Goal: Transaction & Acquisition: Purchase product/service

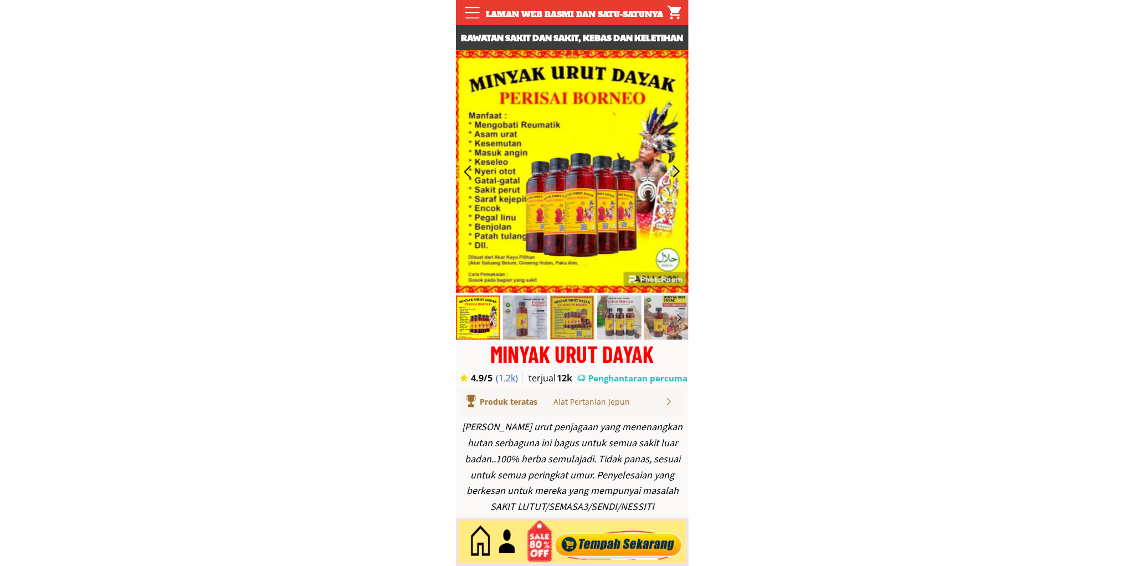
click at [612, 535] on div at bounding box center [618, 541] width 134 height 37
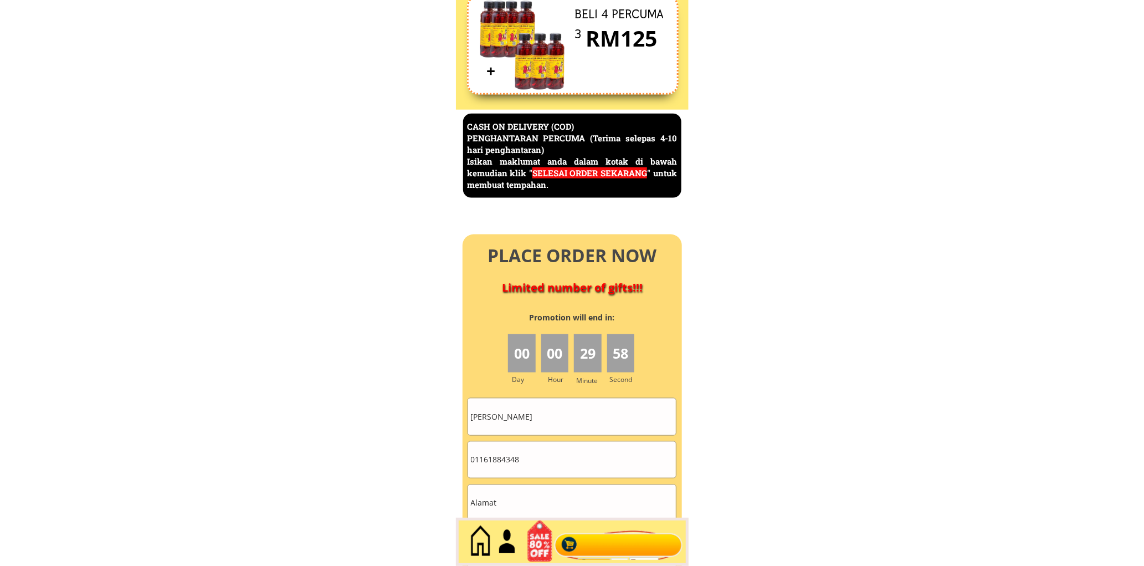
scroll to position [4806, 0]
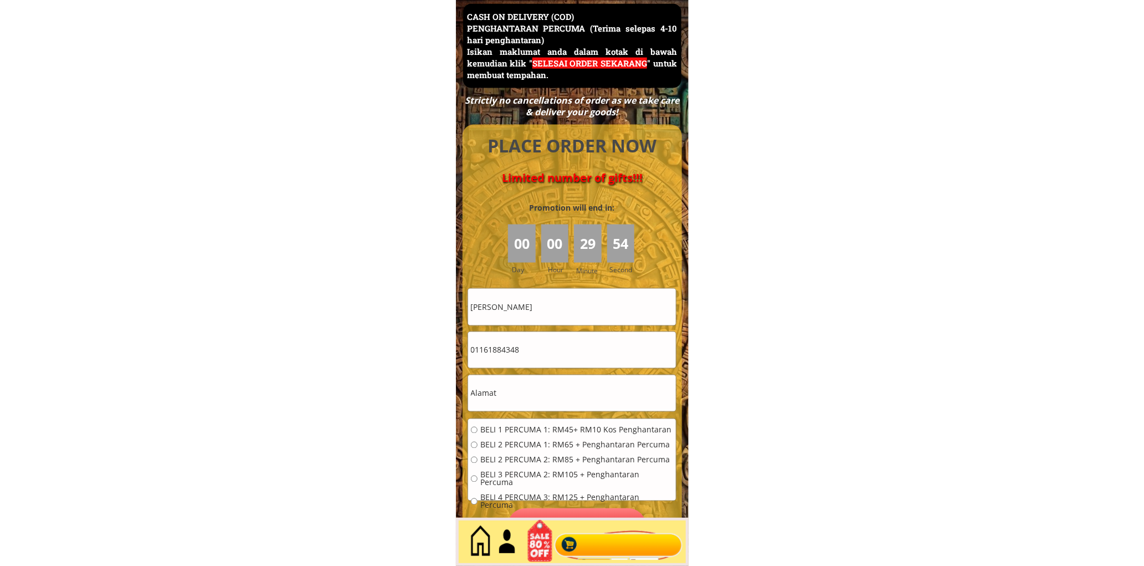
click at [589, 320] on input "Ting Hong Seng" at bounding box center [572, 307] width 208 height 36
paste input "Naeizon mjid"
type input "Naeizon mjid"
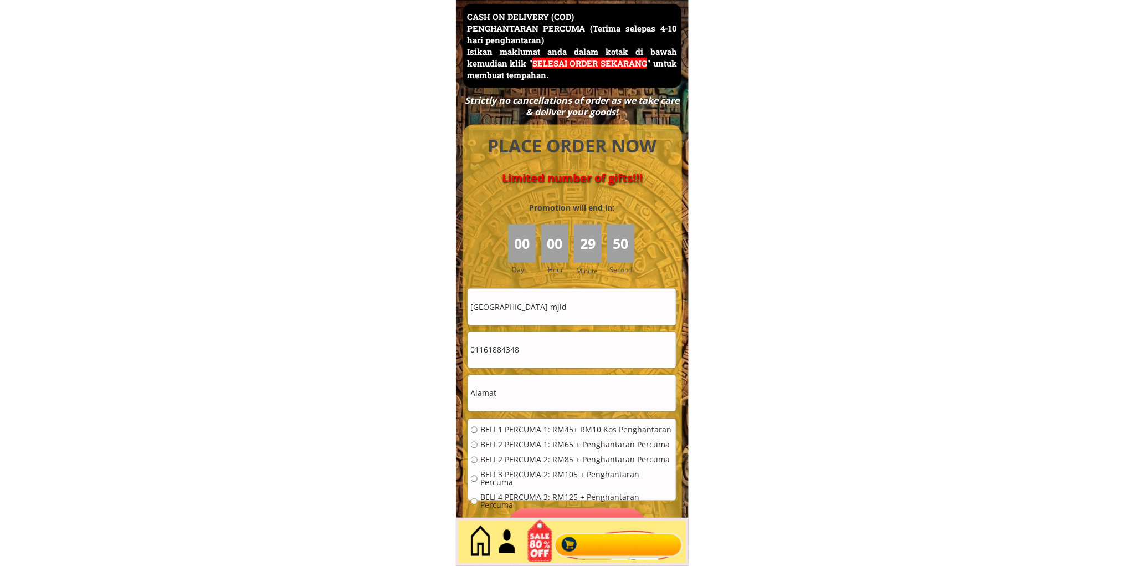
click at [583, 350] on input "01161884348" at bounding box center [572, 350] width 208 height 36
click at [584, 350] on input "01161884348" at bounding box center [572, 350] width 208 height 36
paste input "99952773"
type input "0199952773"
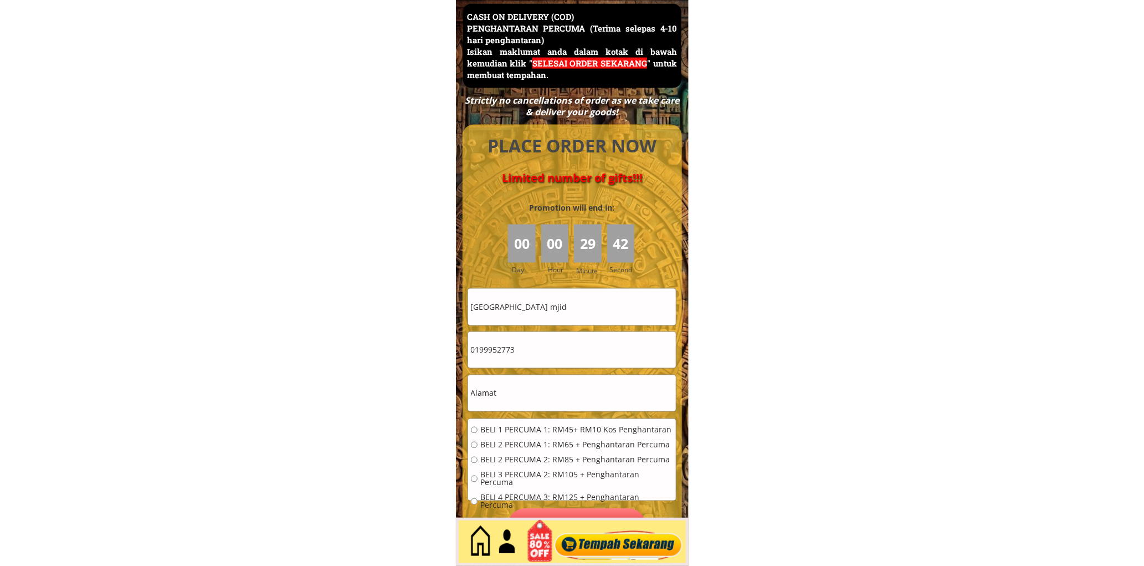
click at [547, 409] on input "text" at bounding box center [572, 393] width 208 height 36
click at [546, 408] on input "text" at bounding box center [572, 393] width 208 height 36
paste input "No,35 Jln,sek,keb,kok pasir 16040 palekbang"
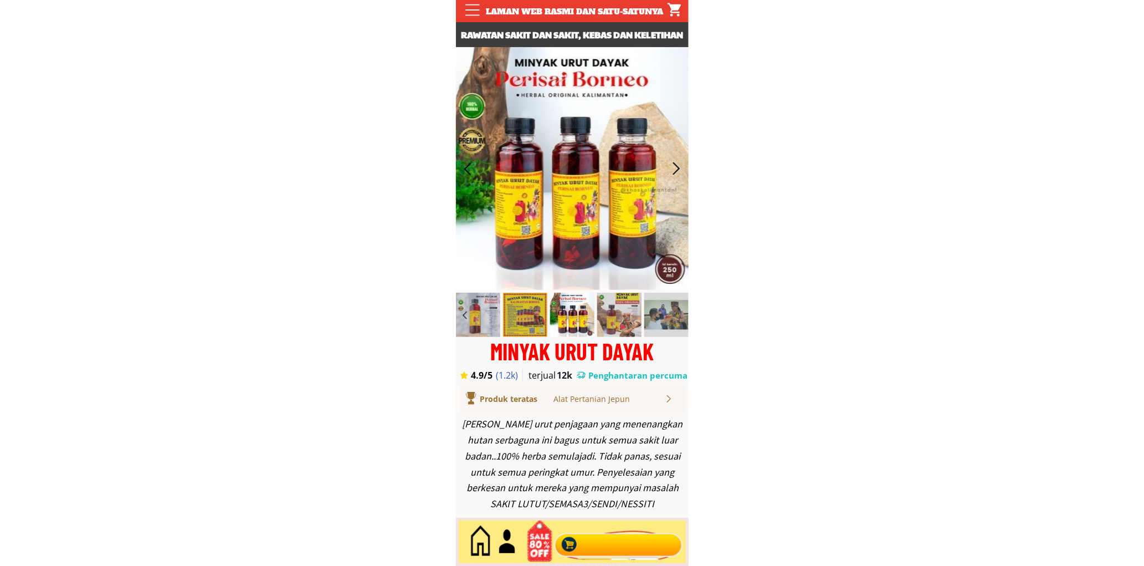
scroll to position [0, 0]
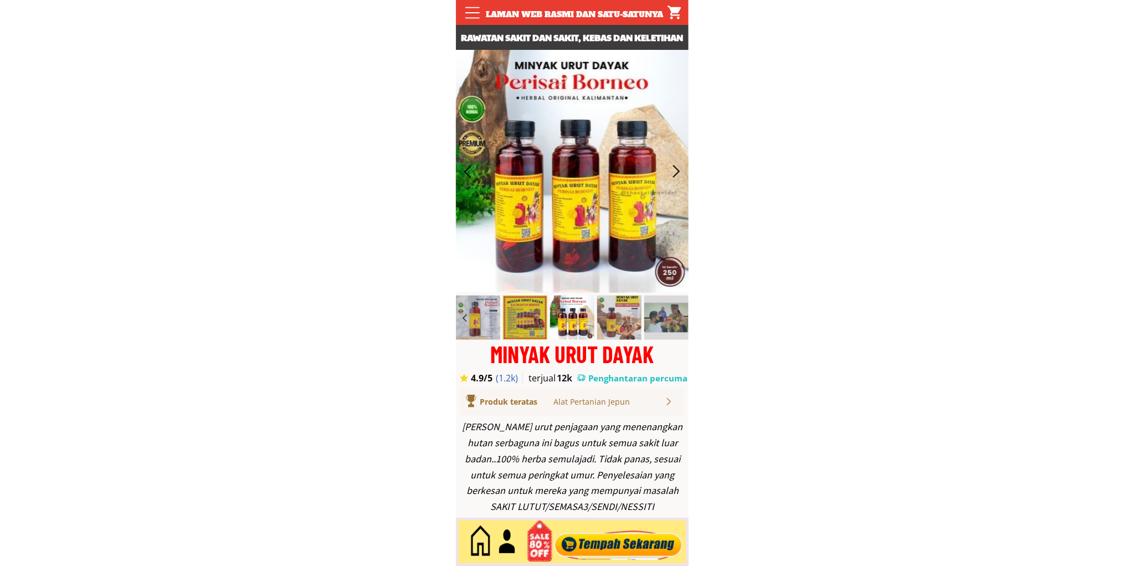
type input "No,35 Jln,sek,keb,kok pasir 16040 palekbang"
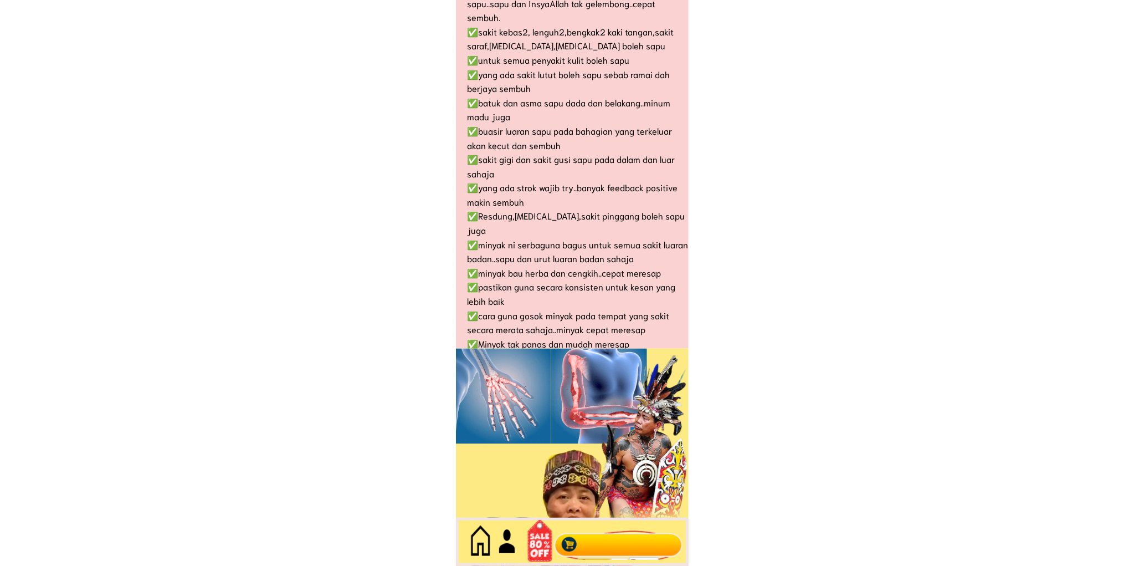
click at [651, 537] on div at bounding box center [618, 541] width 134 height 37
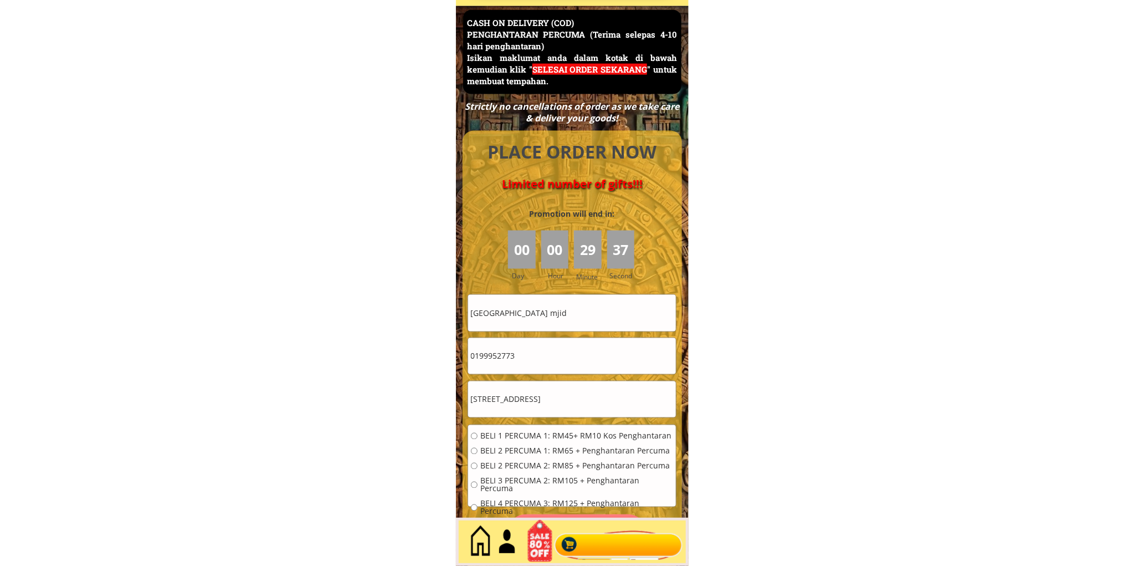
scroll to position [4806, 0]
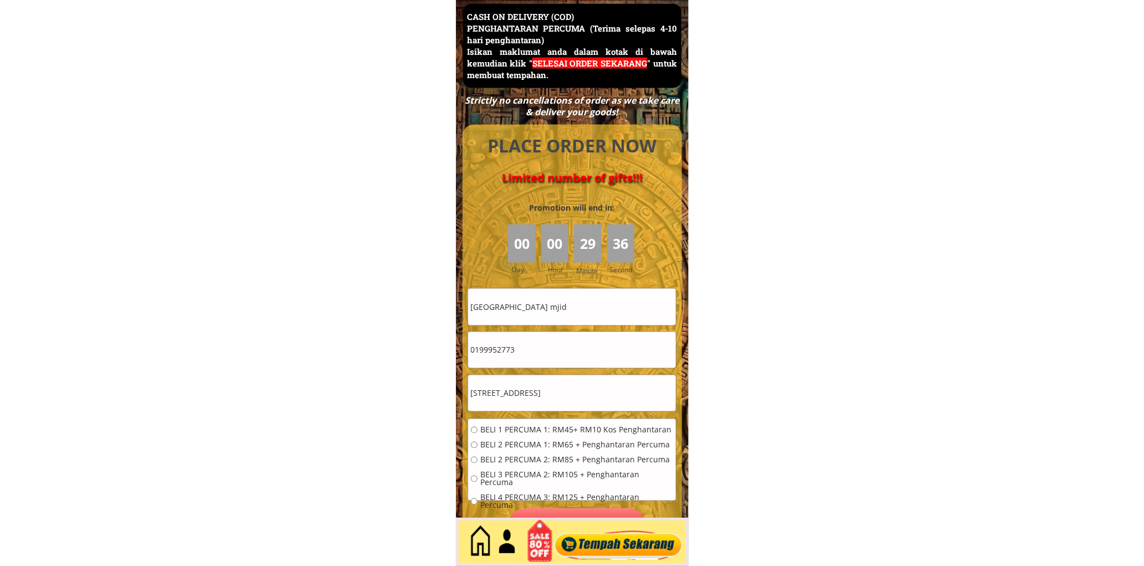
click at [507, 427] on span "BELI 1 PERCUMA 1: RM45+ RM10 Kos Penghantaran" at bounding box center [576, 430] width 193 height 8
radio input "true"
click at [581, 511] on p "Pesan sekarang" at bounding box center [576, 526] width 139 height 37
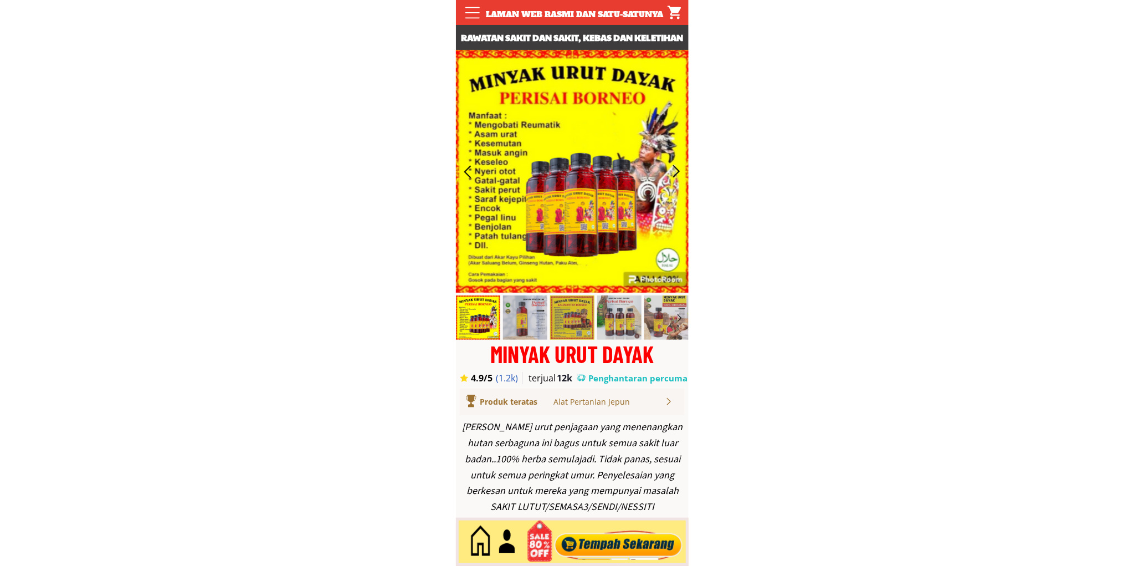
click at [600, 536] on div at bounding box center [618, 541] width 134 height 37
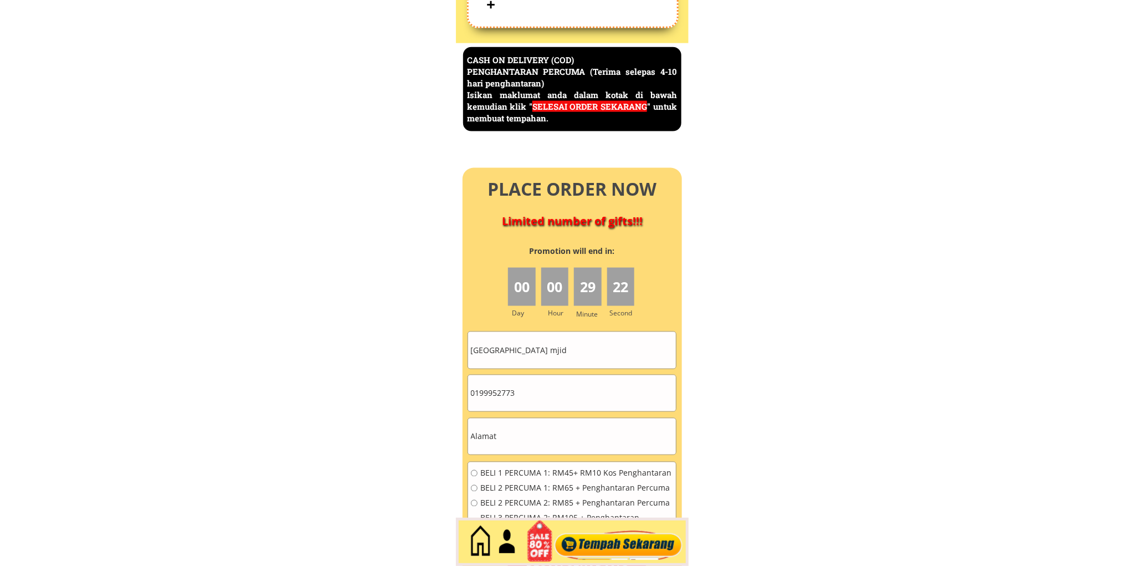
scroll to position [4806, 0]
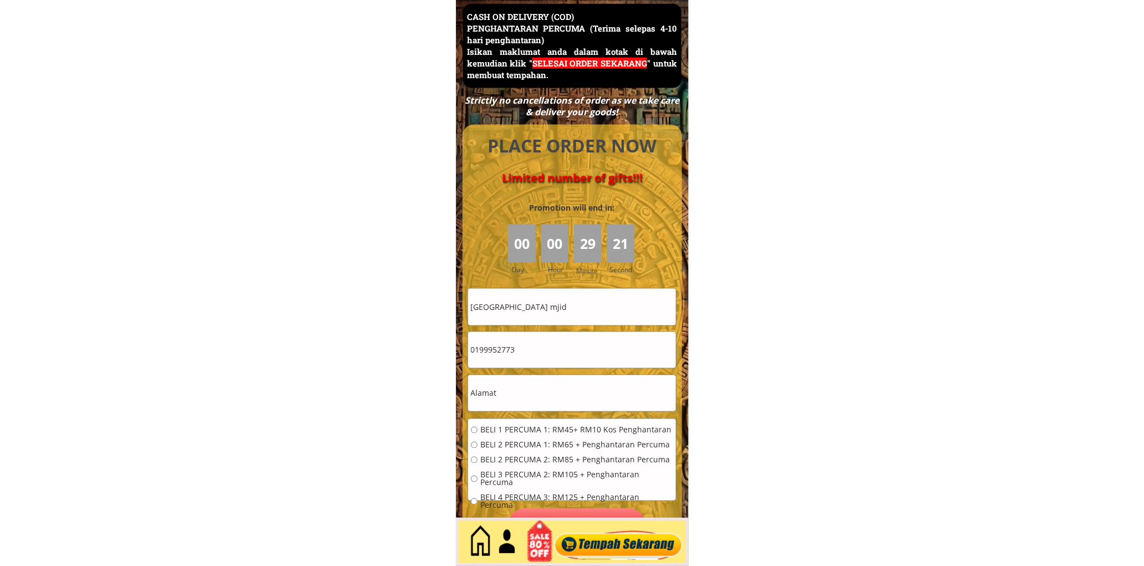
click at [566, 312] on input "Naeizon mjid" at bounding box center [572, 307] width 208 height 36
paste input "[PERSON_NAME]"
type input "[PERSON_NAME]"
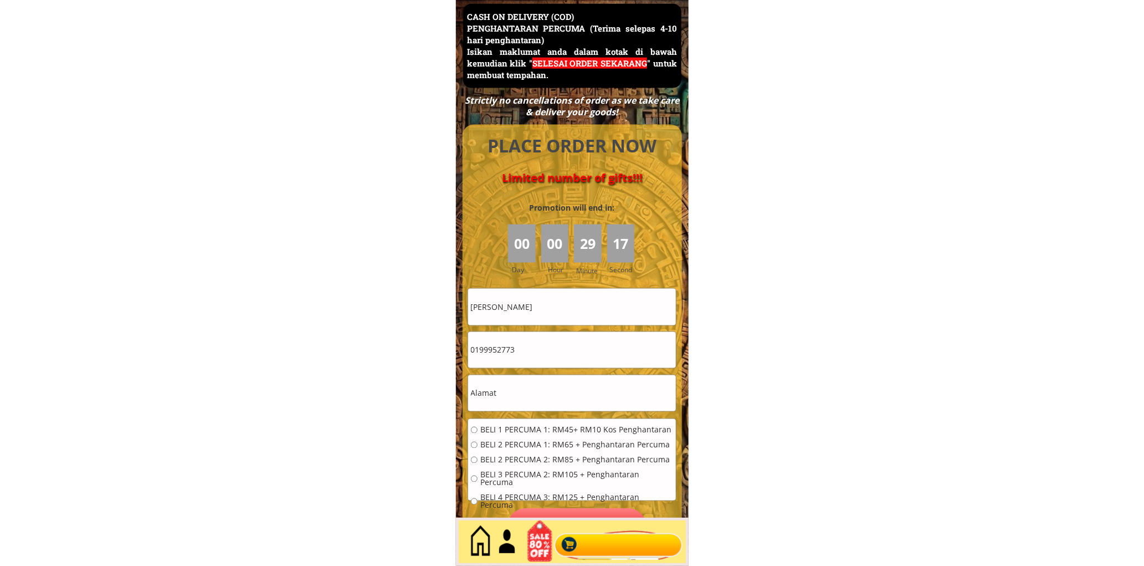
click at [550, 346] on input "0199952773" at bounding box center [572, 350] width 208 height 36
click at [551, 346] on input "0199952773" at bounding box center [572, 350] width 208 height 36
paste input "68488314"
type input "0168488314"
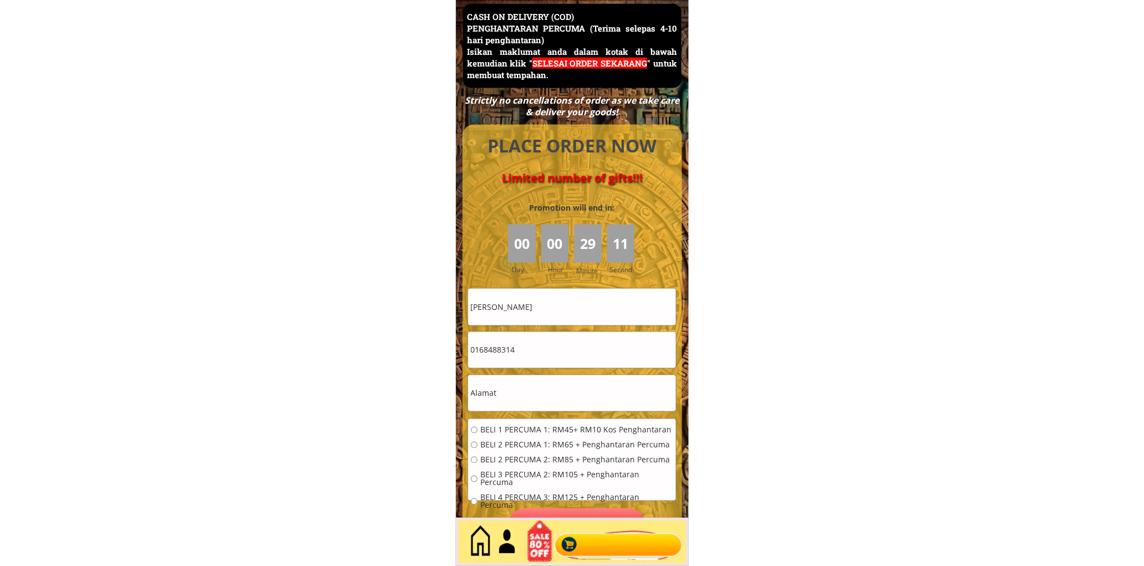
click at [532, 379] on input "text" at bounding box center [572, 393] width 208 height 36
click at [536, 380] on input "text" at bounding box center [572, 393] width 208 height 36
paste input "Kota Kinabalu, 12, Malaysia"
drag, startPoint x: 533, startPoint y: 392, endPoint x: 660, endPoint y: 410, distance: 128.1
click at [660, 410] on input "Kota Kinabalu, 12, Malaysia" at bounding box center [572, 393] width 208 height 36
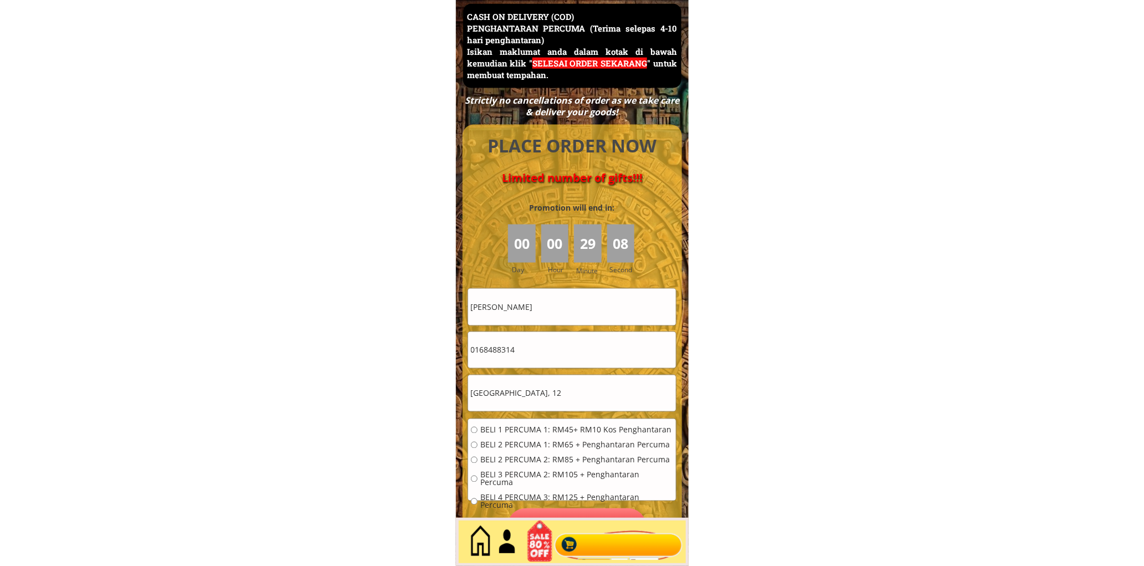
type input "Kota Kinabalu, 12"
click at [490, 428] on span "BELI 1 PERCUMA 1: RM45+ RM10 Kos Penghantaran" at bounding box center [576, 430] width 193 height 8
radio input "true"
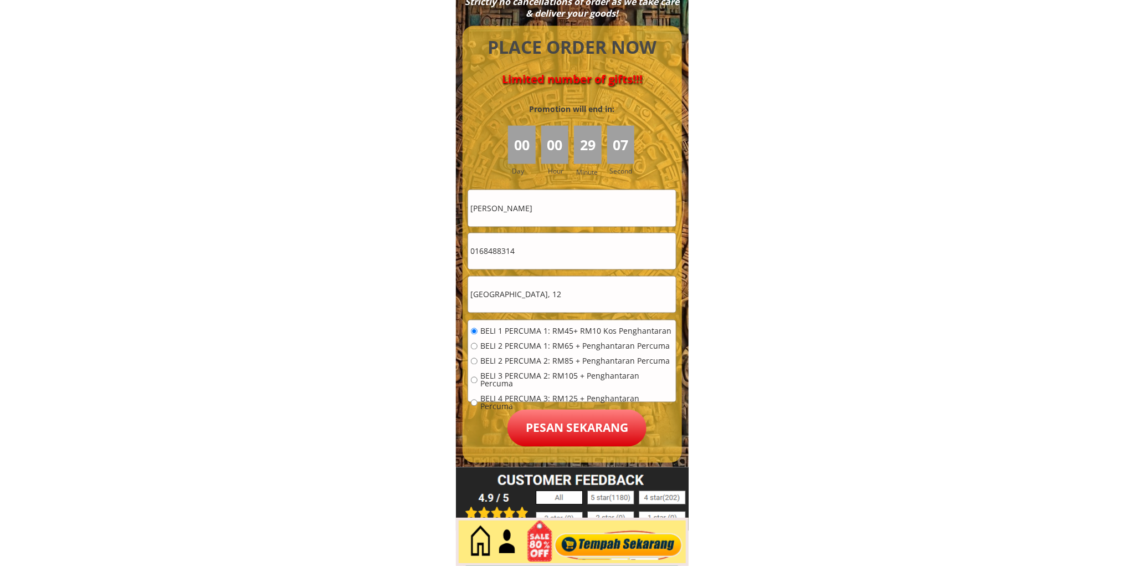
scroll to position [4909, 0]
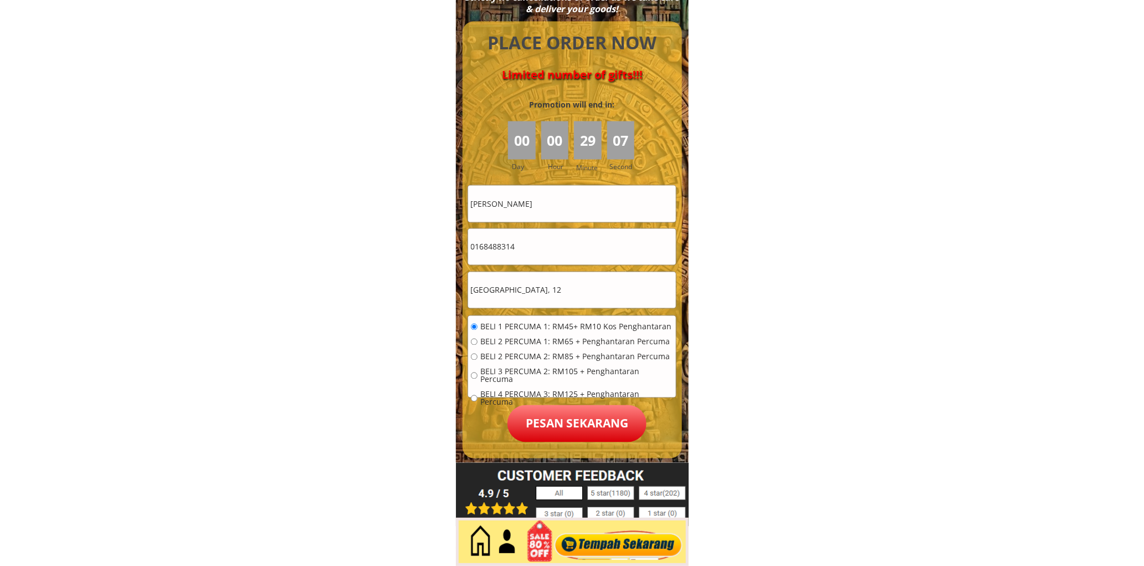
click at [575, 425] on p "Pesan sekarang" at bounding box center [576, 423] width 139 height 37
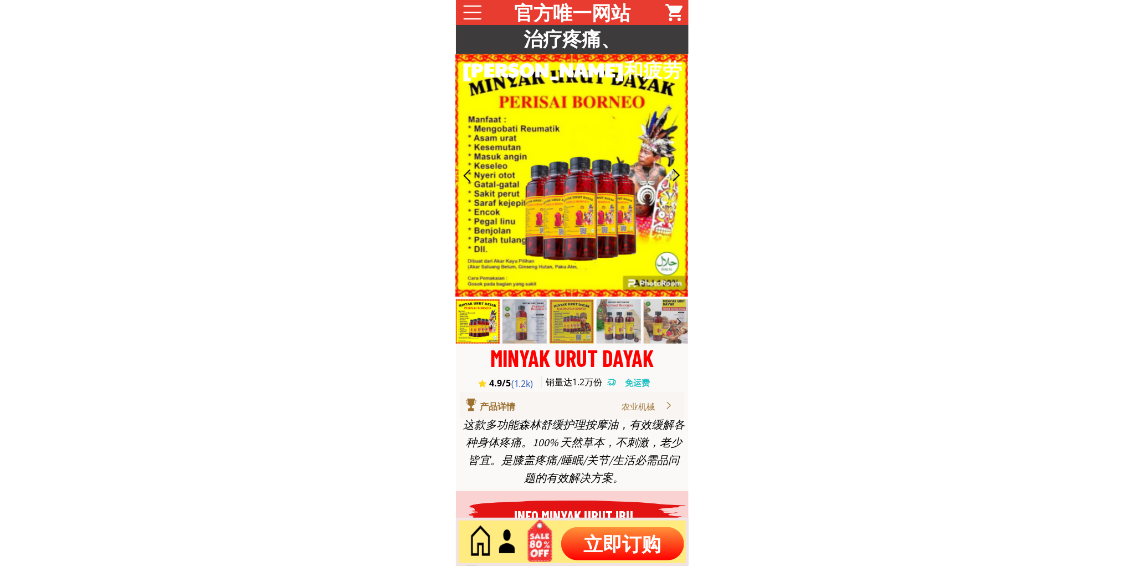
click at [605, 541] on p "立即订购" at bounding box center [622, 543] width 123 height 33
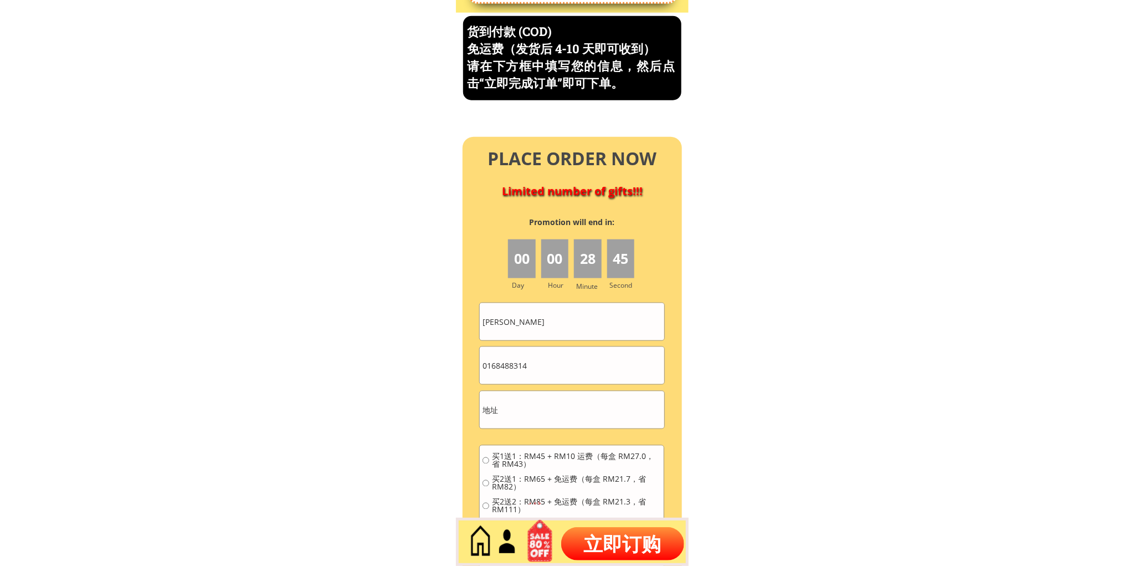
scroll to position [4738, 0]
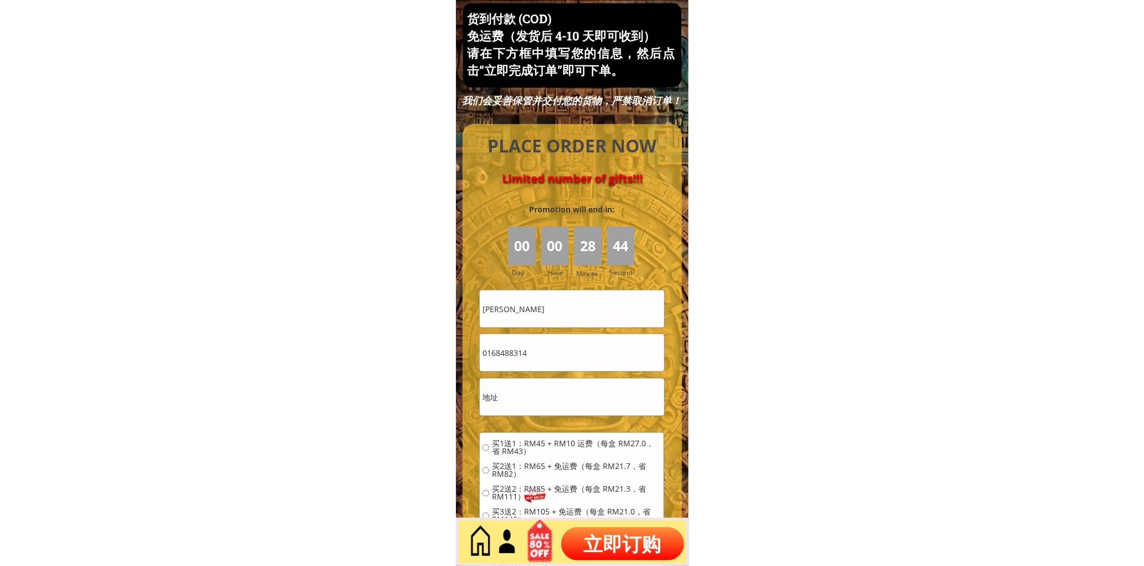
click at [569, 323] on input "[PERSON_NAME]" at bounding box center [572, 308] width 184 height 37
paste input "[PERSON_NAME]"
type input "[PERSON_NAME]"
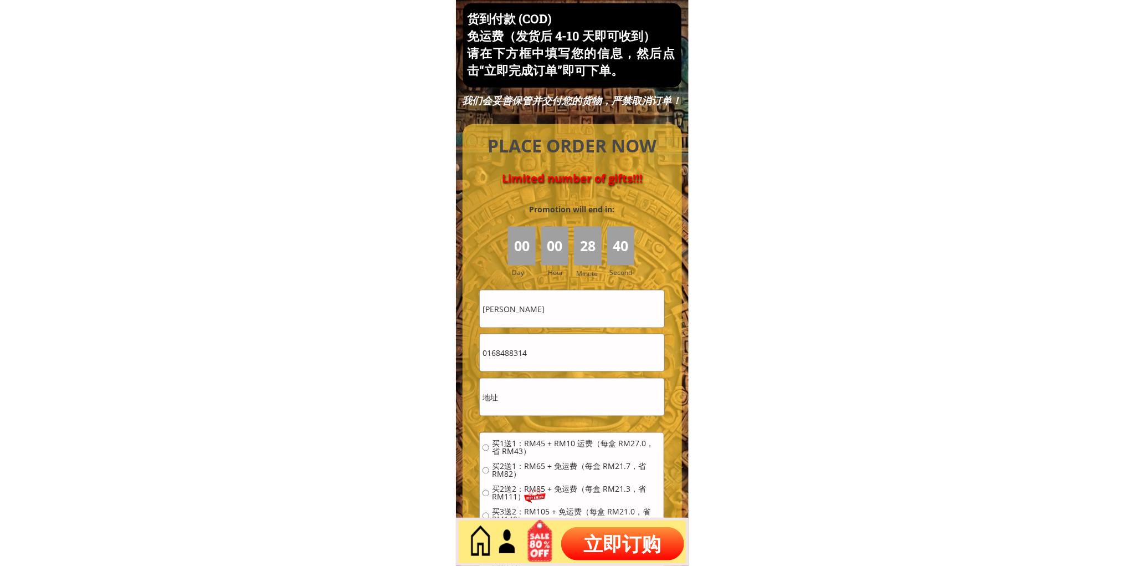
click at [541, 346] on input "0168488314" at bounding box center [572, 352] width 184 height 37
paste input "9457353"
type input "0169457353"
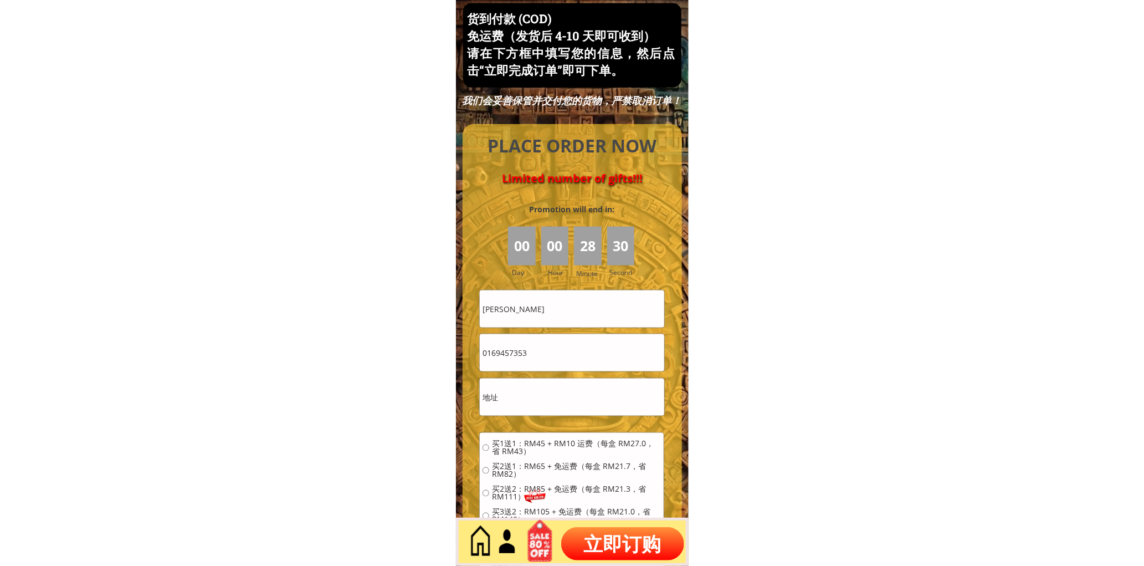
click at [541, 389] on input "text" at bounding box center [572, 396] width 184 height 37
paste input "No52，Taman"
type input "No52，Taman"
click at [548, 466] on span "买2送1：RM65 + 免运费（每盒 RM21.7，省 RM82）" at bounding box center [576, 471] width 169 height 16
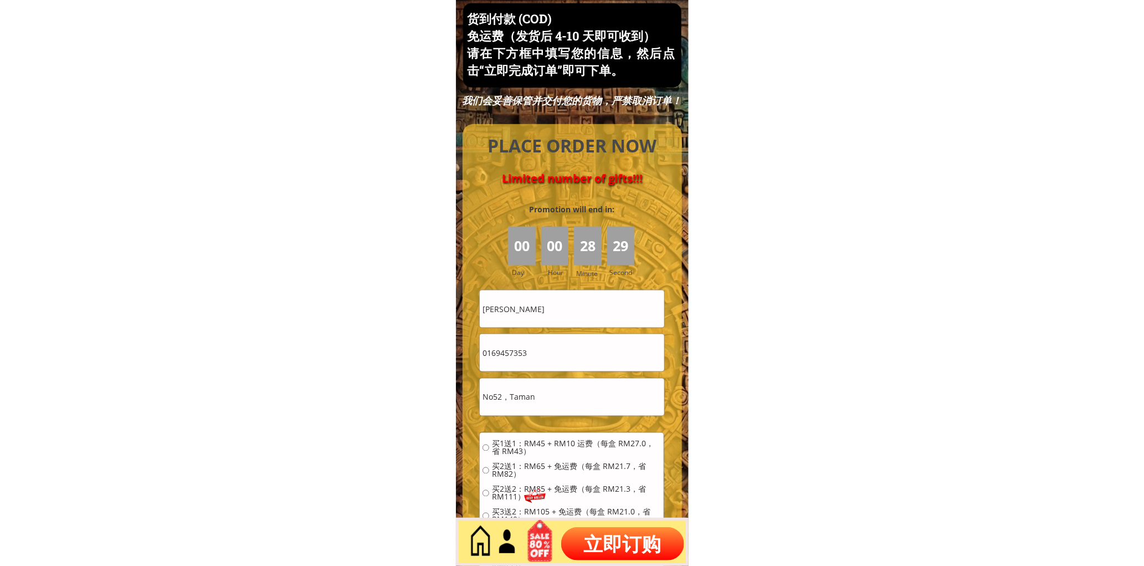
radio input "true"
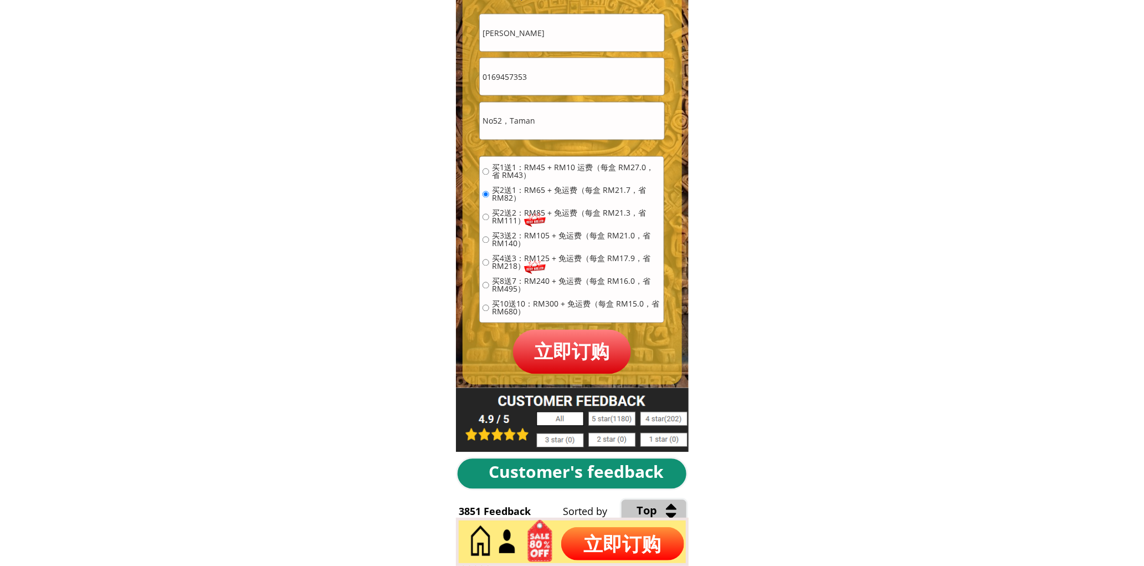
scroll to position [5045, 0]
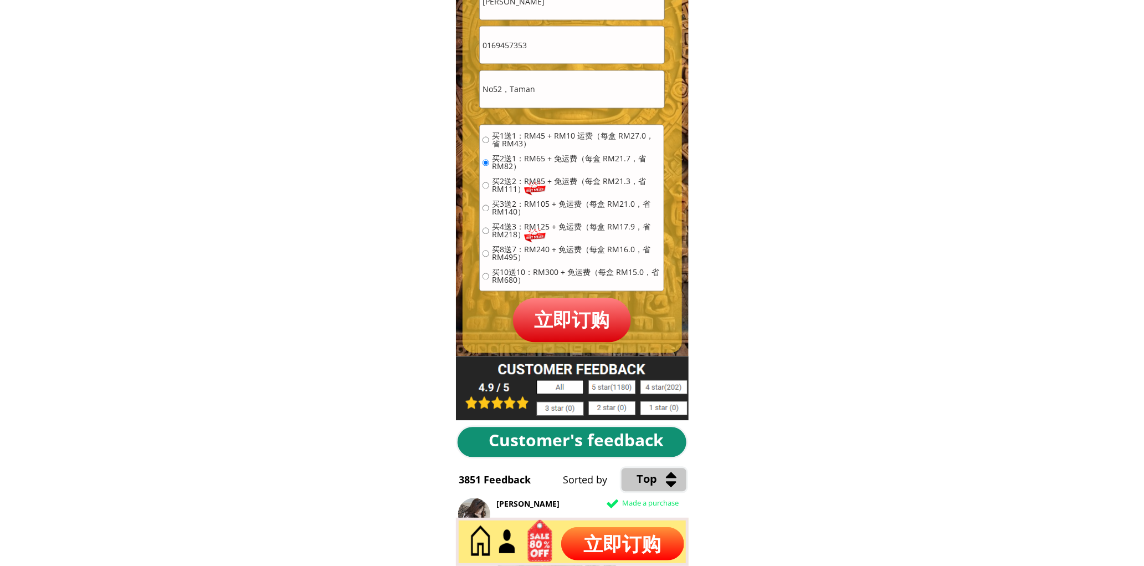
click at [560, 334] on p "立即订购" at bounding box center [572, 320] width 119 height 44
